Goal: Transaction & Acquisition: Download file/media

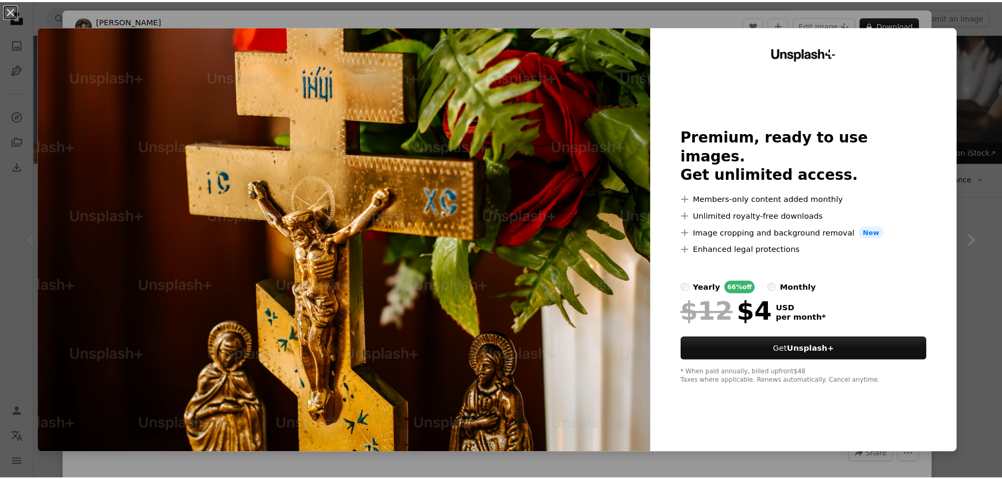
scroll to position [105, 0]
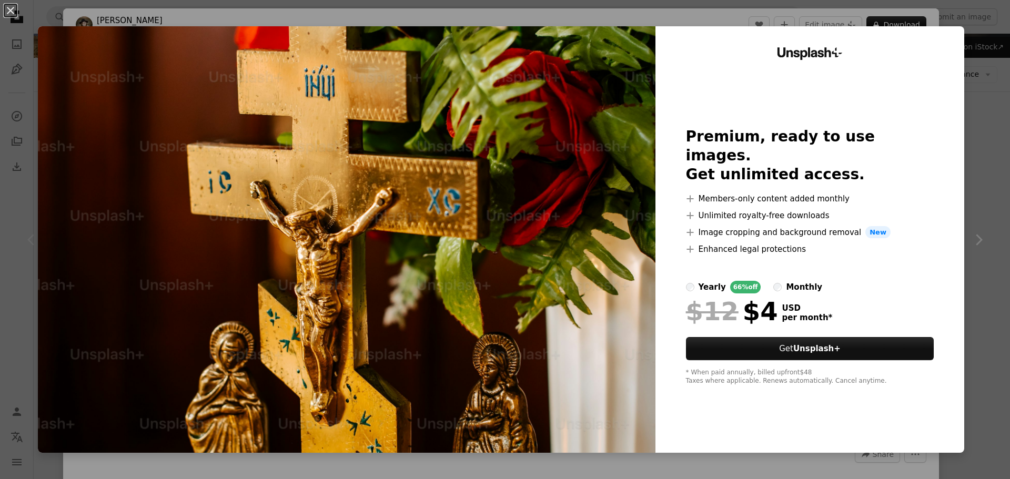
click at [976, 235] on div "An X shape Unsplash+ Premium, ready to use images. Get unlimited access. A plus…" at bounding box center [505, 239] width 1010 height 479
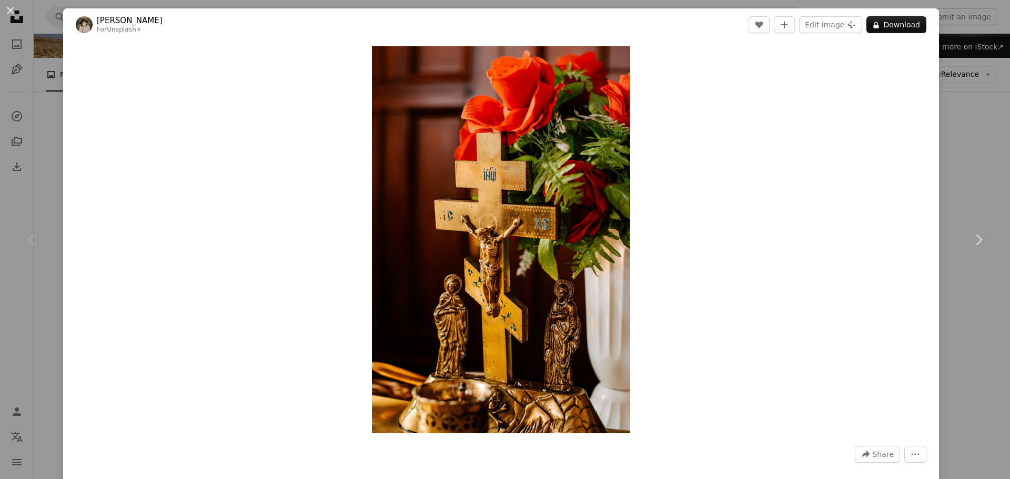
click at [944, 71] on div "An X shape Chevron left Chevron right [PERSON_NAME] For Unsplash+ A heart A plu…" at bounding box center [505, 239] width 1010 height 479
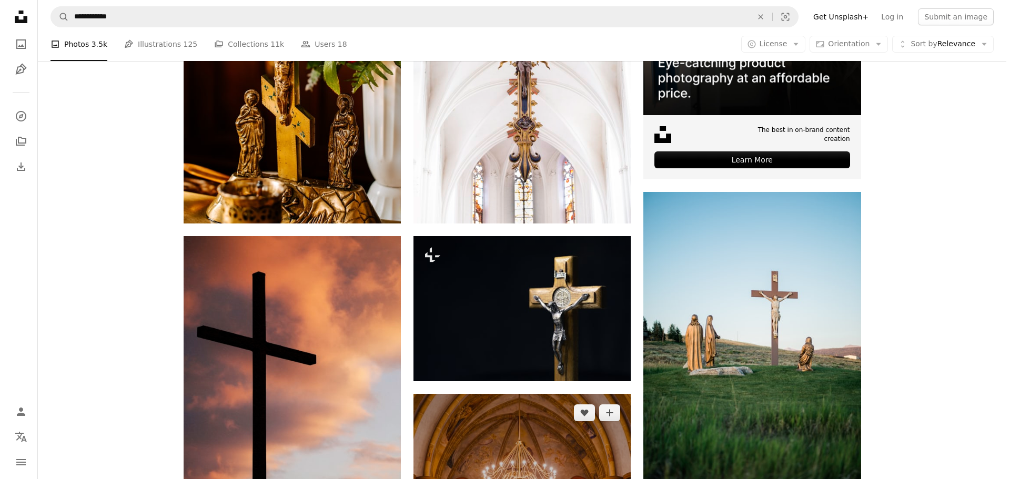
scroll to position [579, 0]
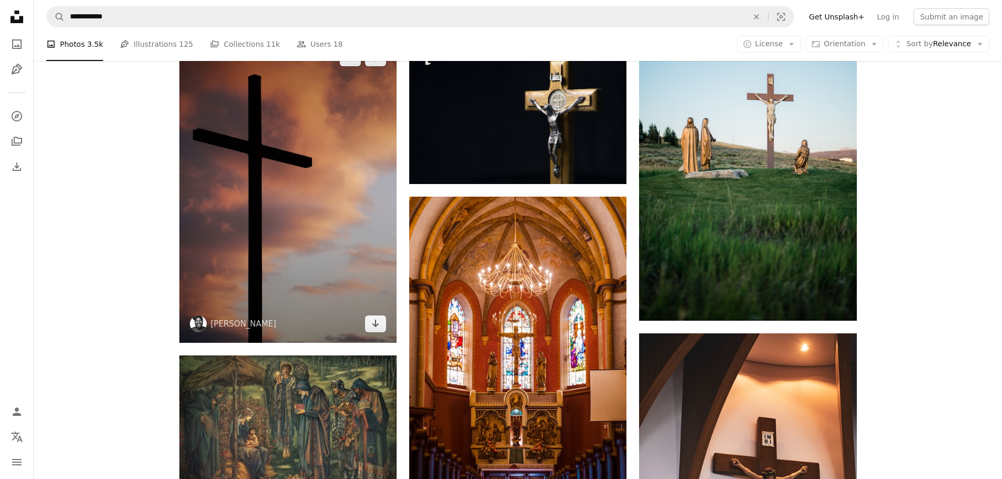
click at [335, 248] on img at bounding box center [287, 191] width 217 height 305
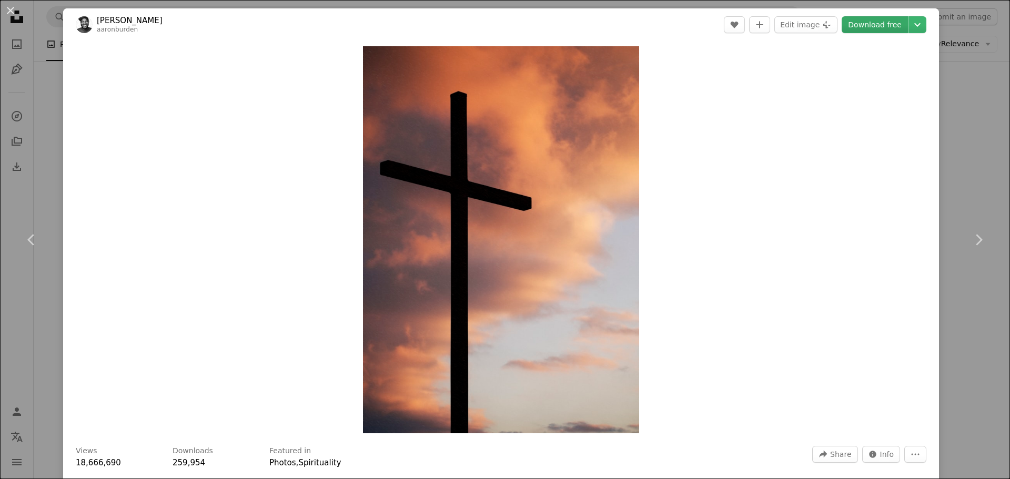
click at [880, 21] on link "Download free" at bounding box center [875, 24] width 66 height 17
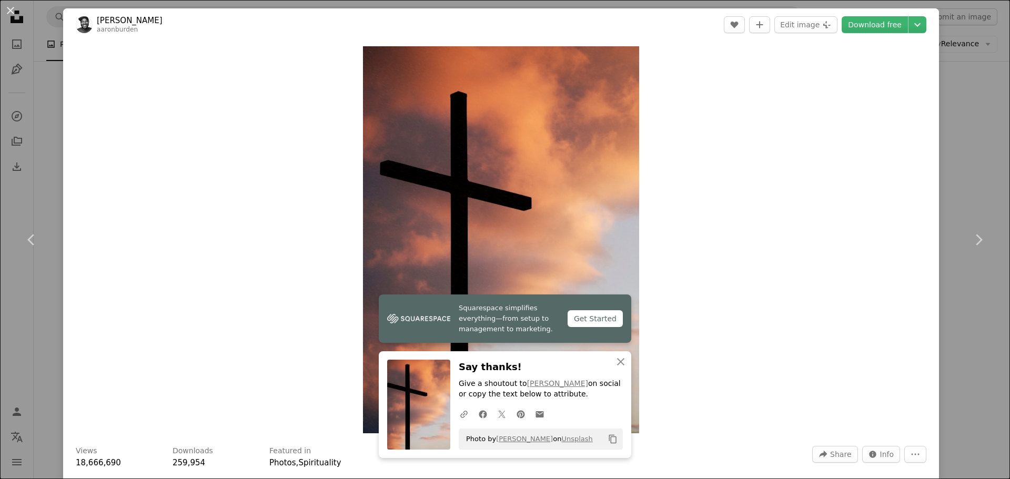
click at [732, 213] on div "Zoom in" at bounding box center [501, 240] width 876 height 398
